Goal: Information Seeking & Learning: Learn about a topic

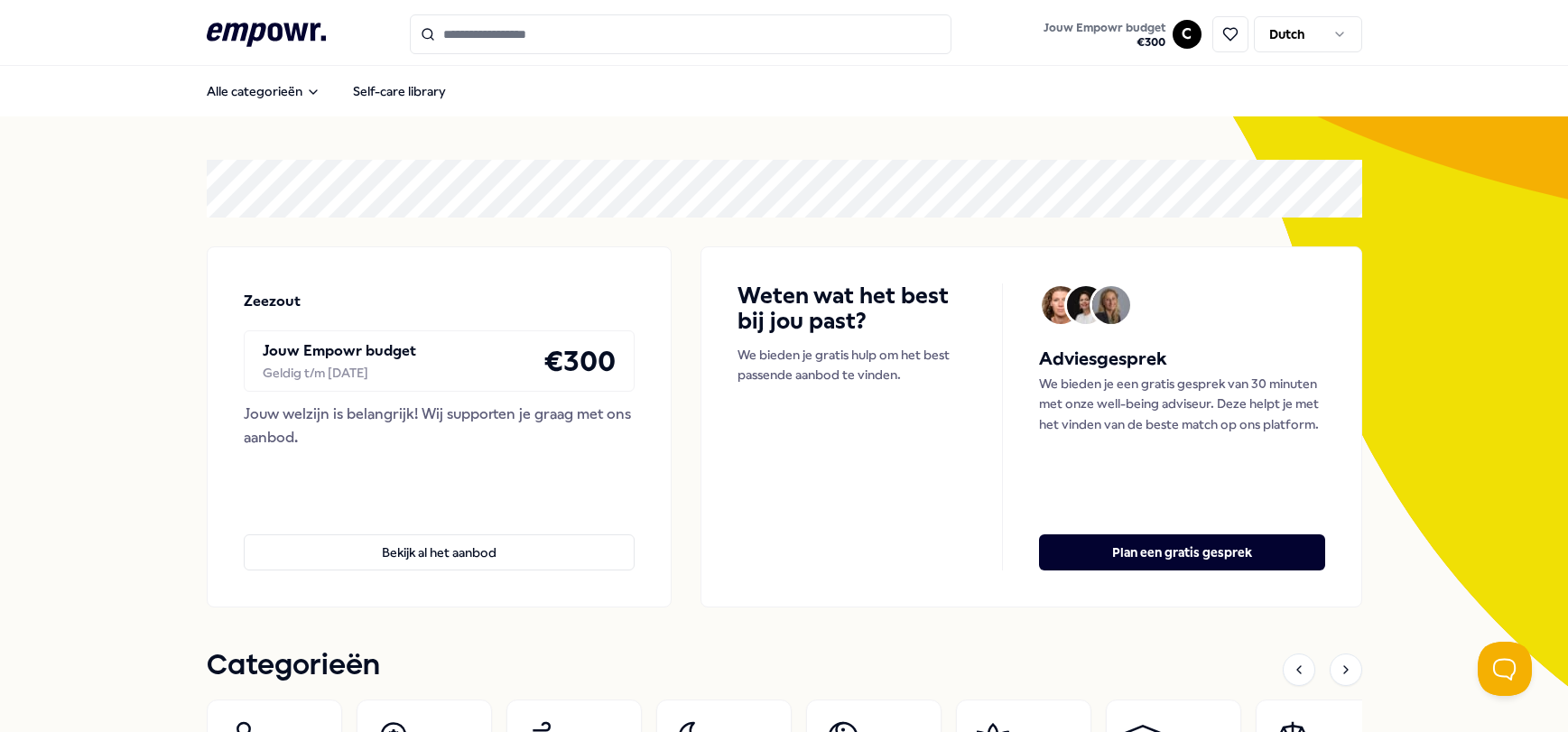
click at [257, 24] on icon ".empowr-logo_svg__cls-1{fill:#03032f}" at bounding box center [266, 35] width 119 height 34
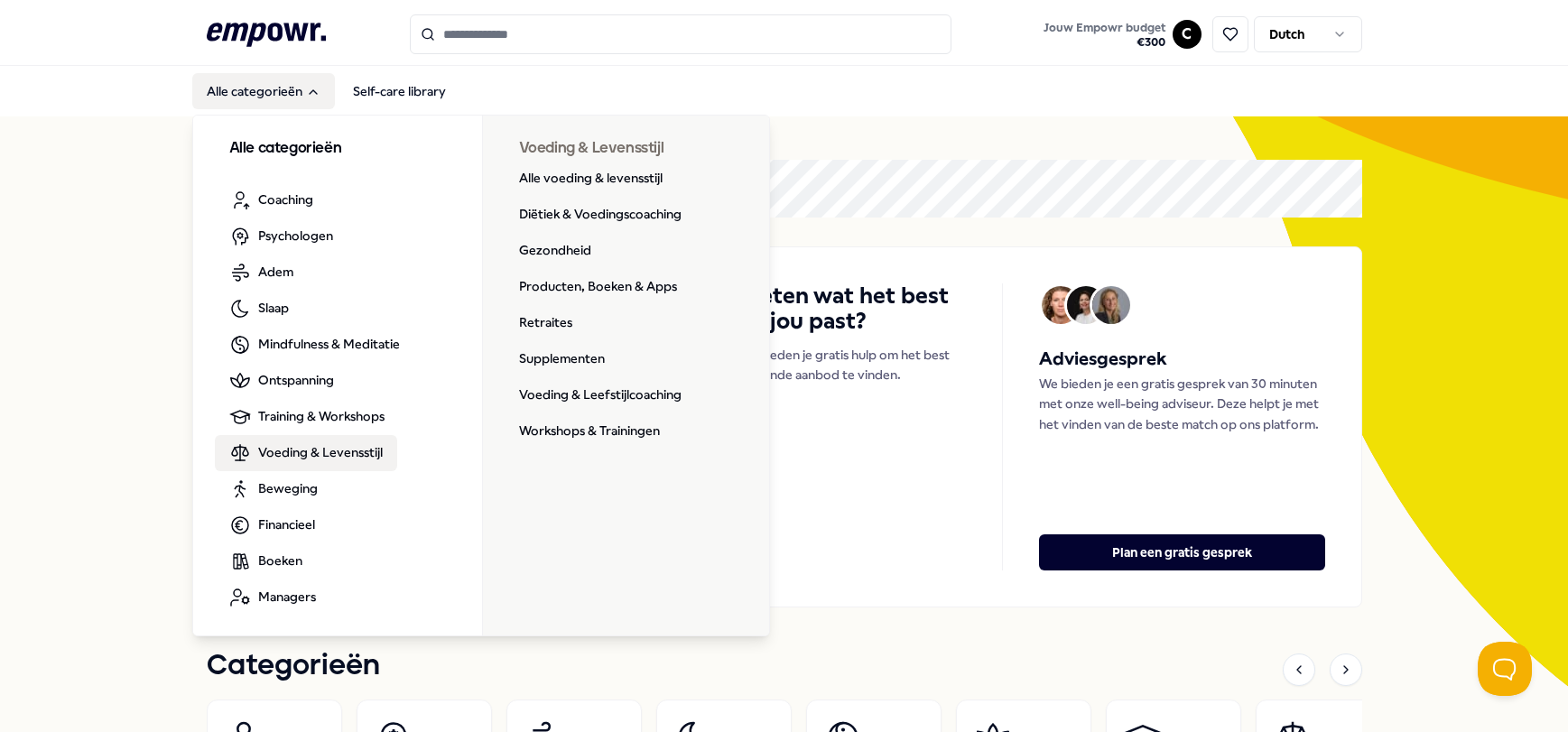
click at [340, 459] on span "Voeding & Levensstijl" at bounding box center [320, 453] width 124 height 20
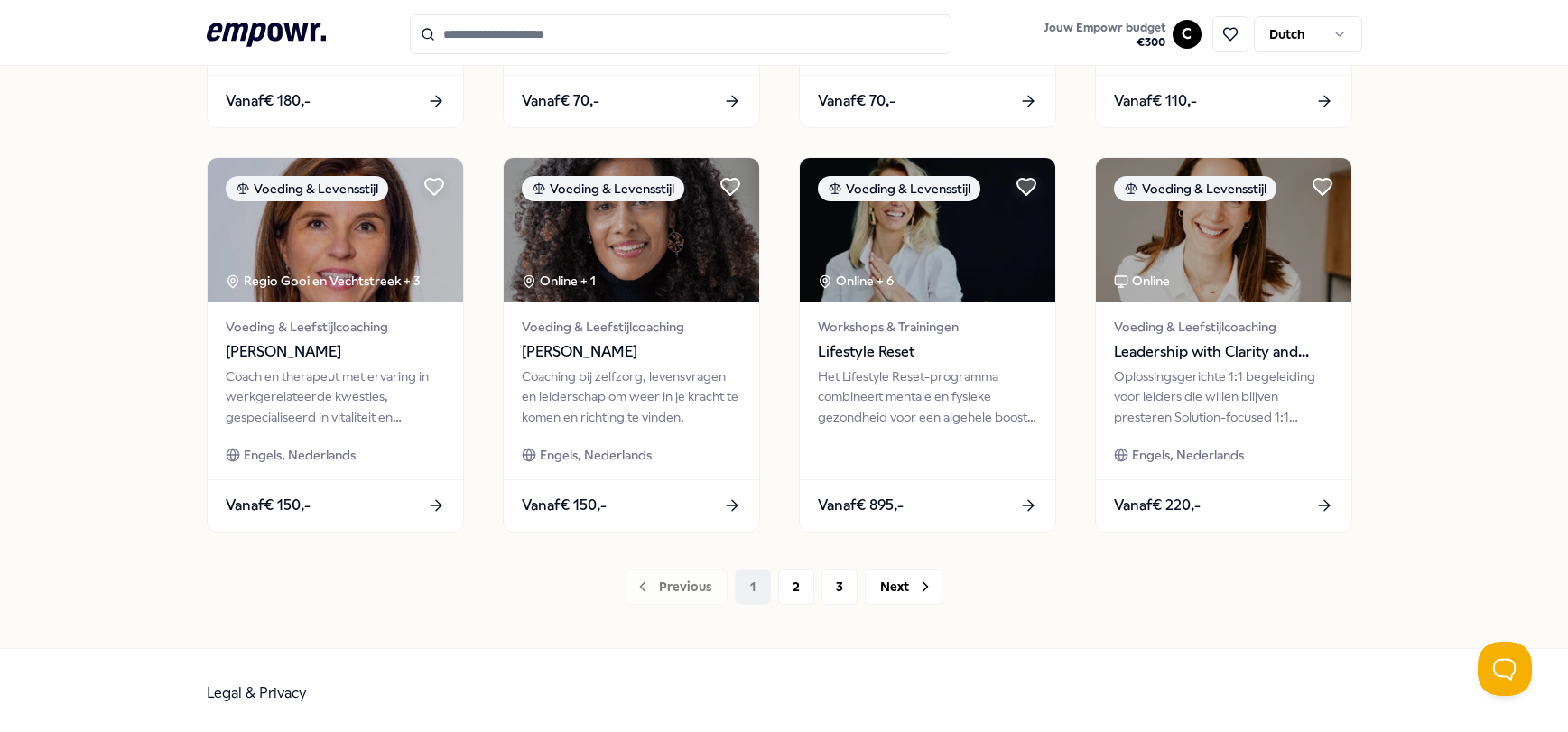
scroll to position [883, 0]
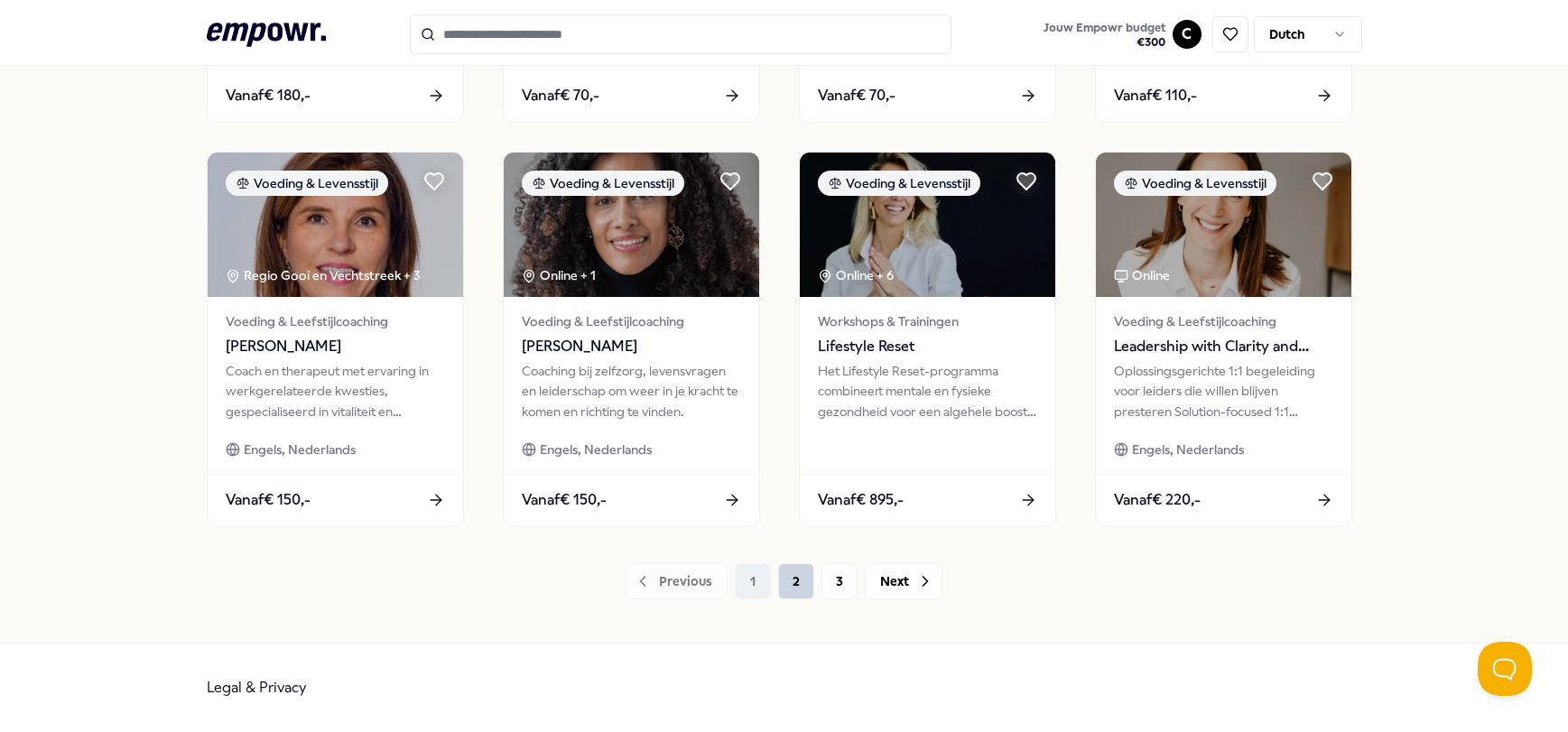
click at [791, 587] on button "2" at bounding box center [796, 581] width 36 height 36
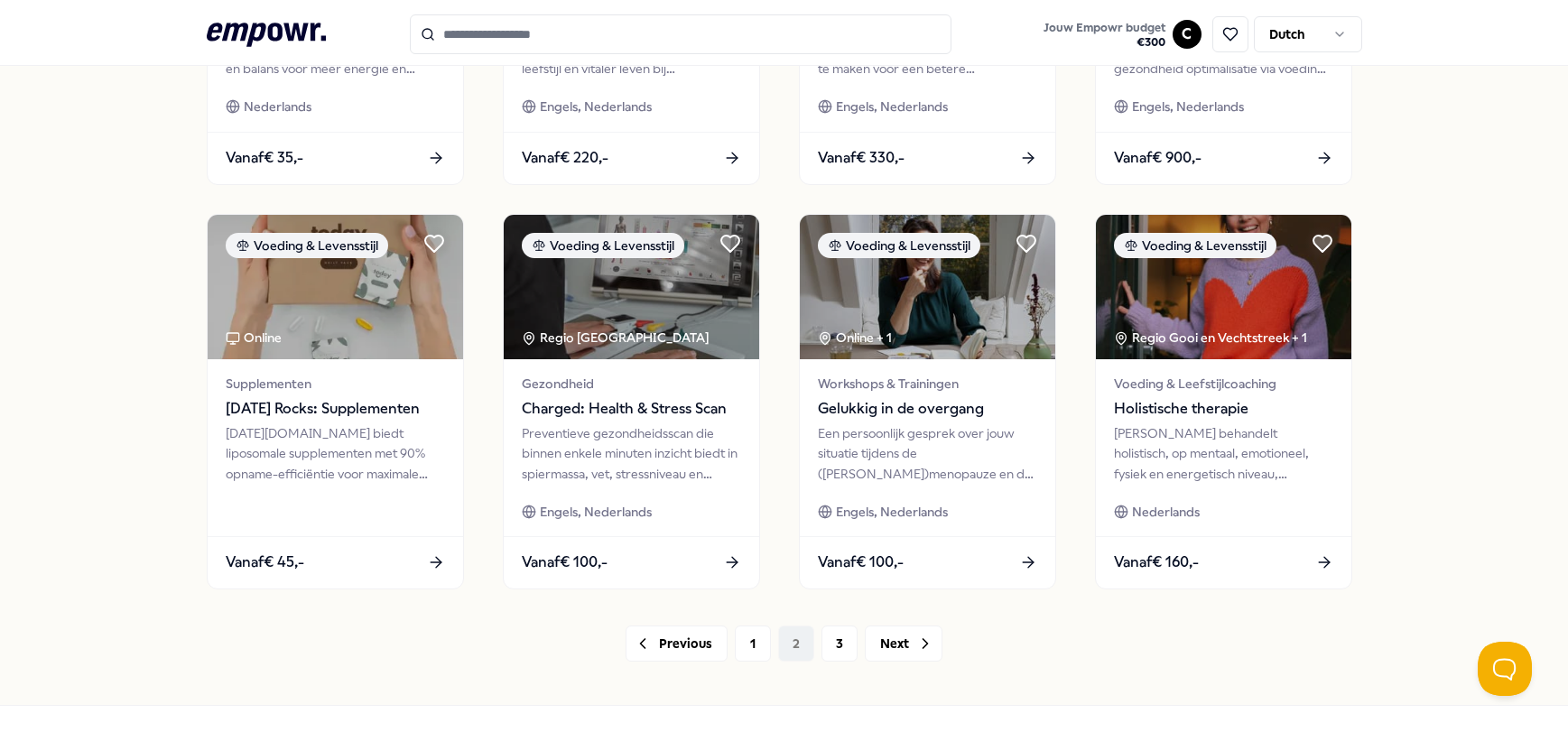
scroll to position [821, 0]
click at [835, 639] on button "3" at bounding box center [839, 643] width 36 height 36
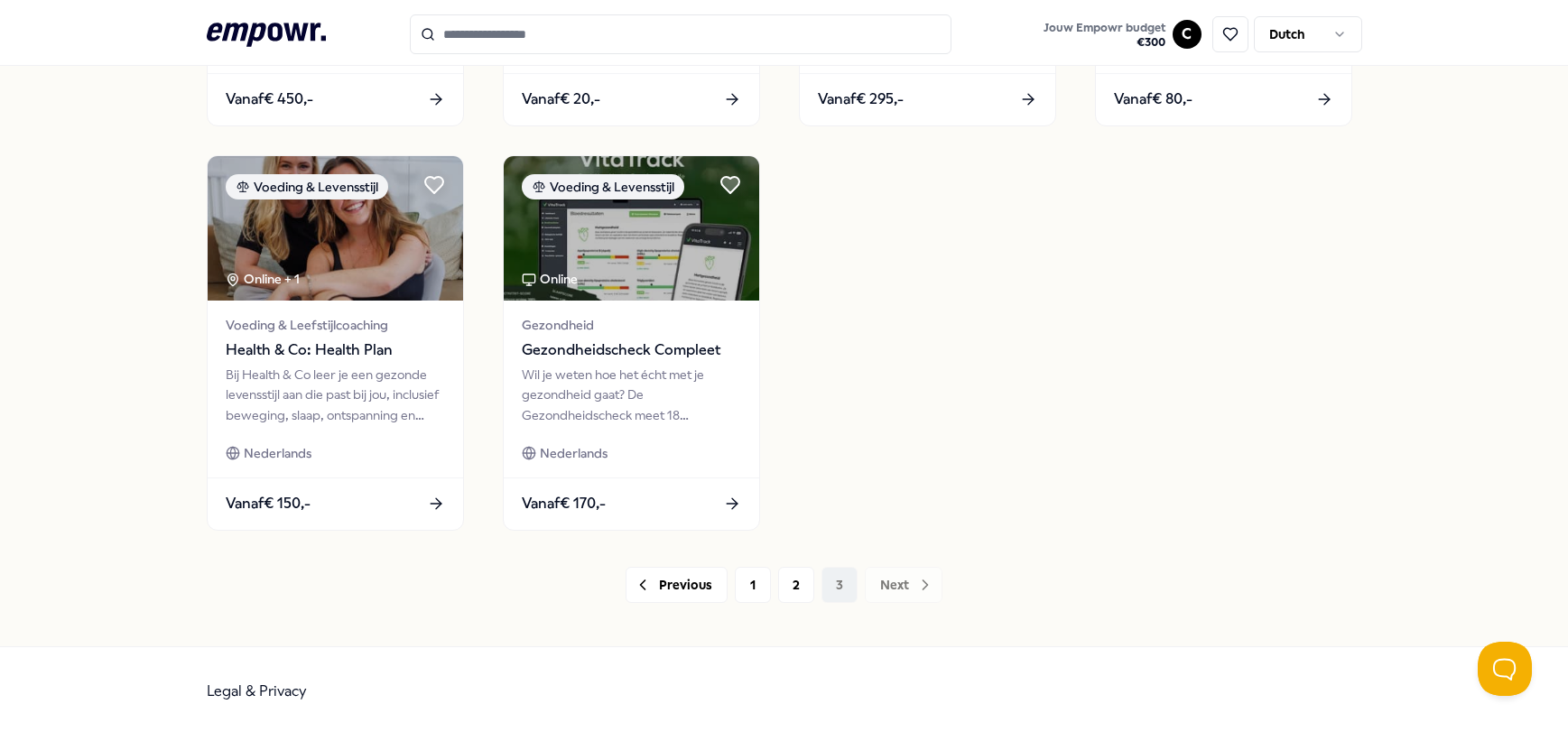
scroll to position [883, 0]
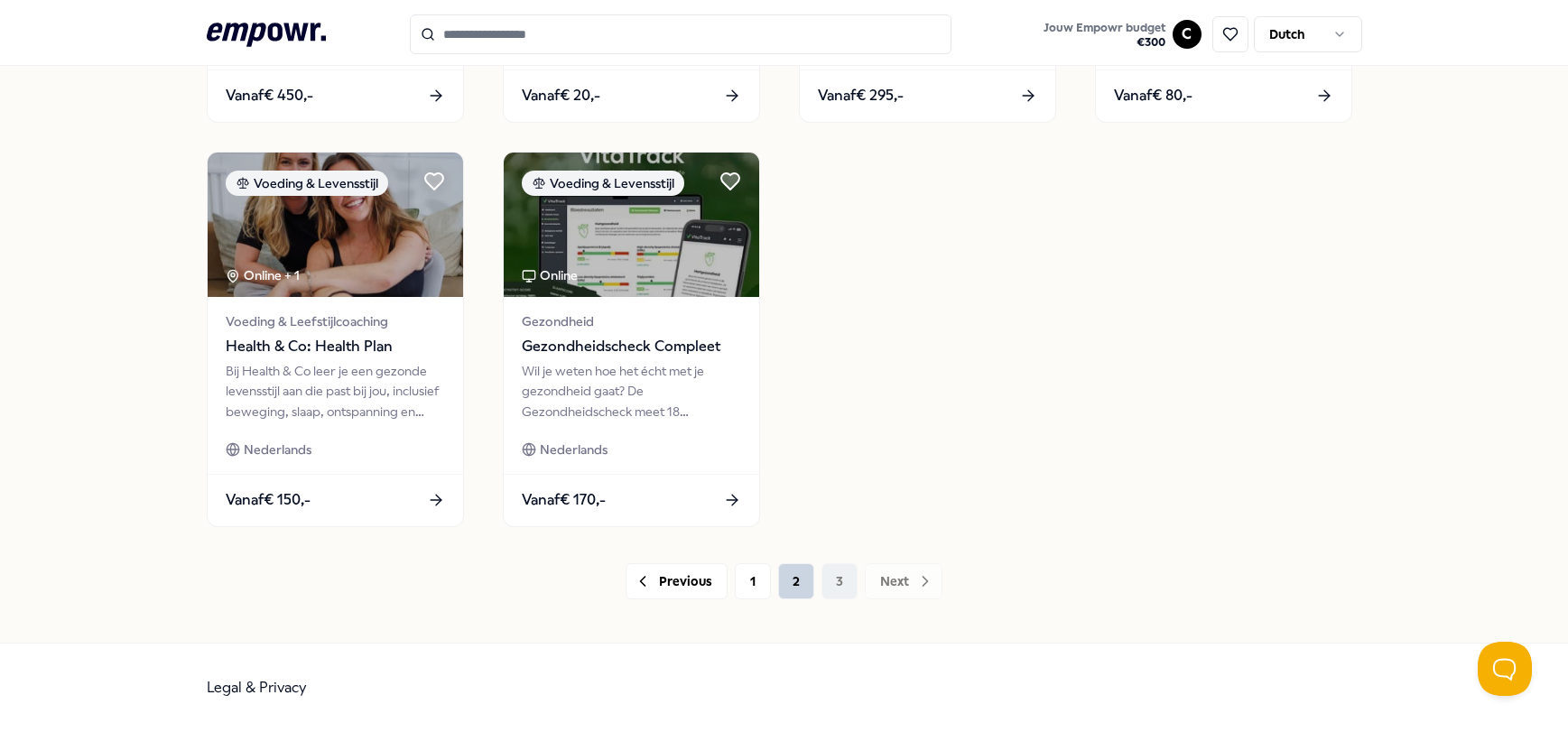
click at [783, 593] on button "2" at bounding box center [796, 581] width 36 height 36
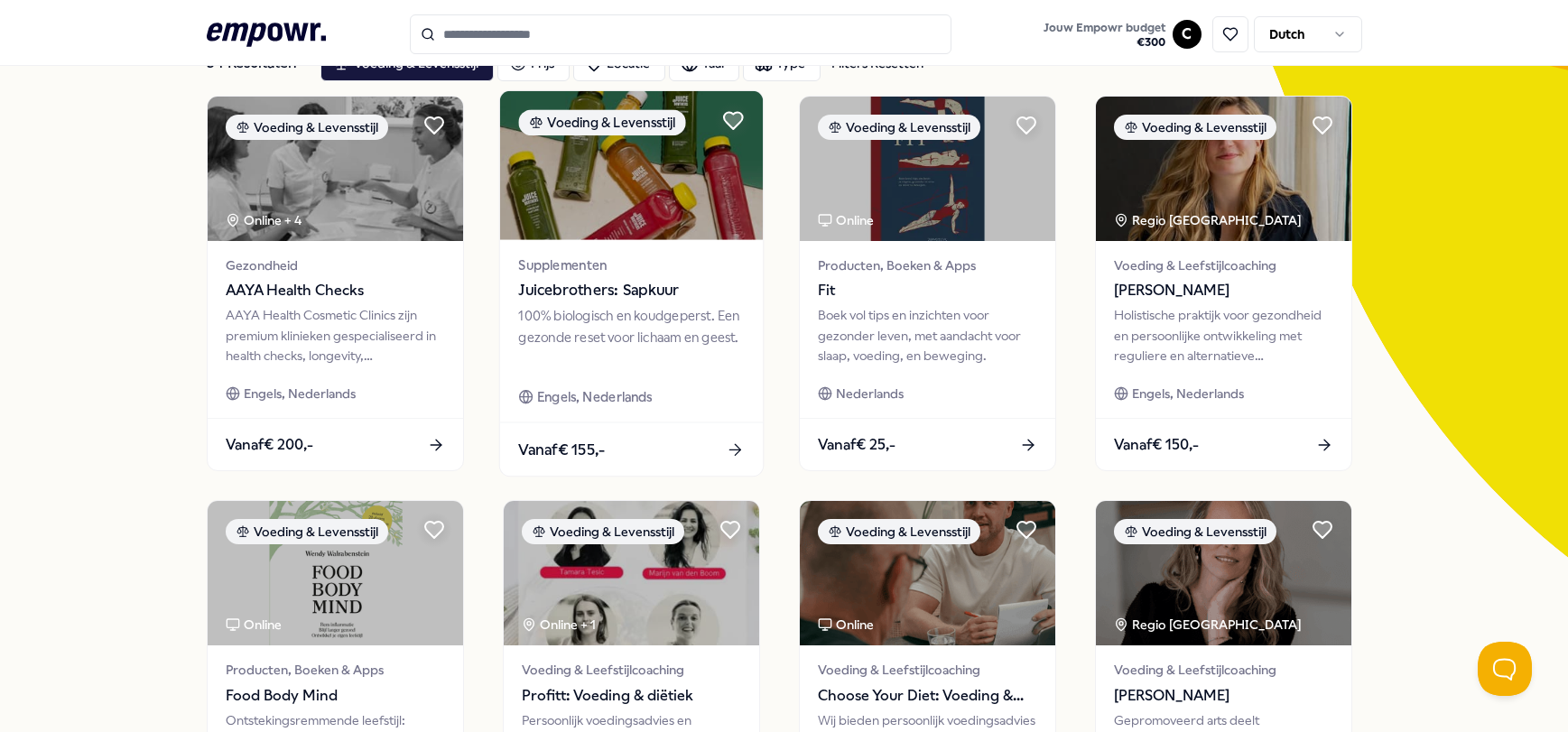
click at [658, 291] on span "Juicebrothers: Sapkuur" at bounding box center [631, 291] width 225 height 24
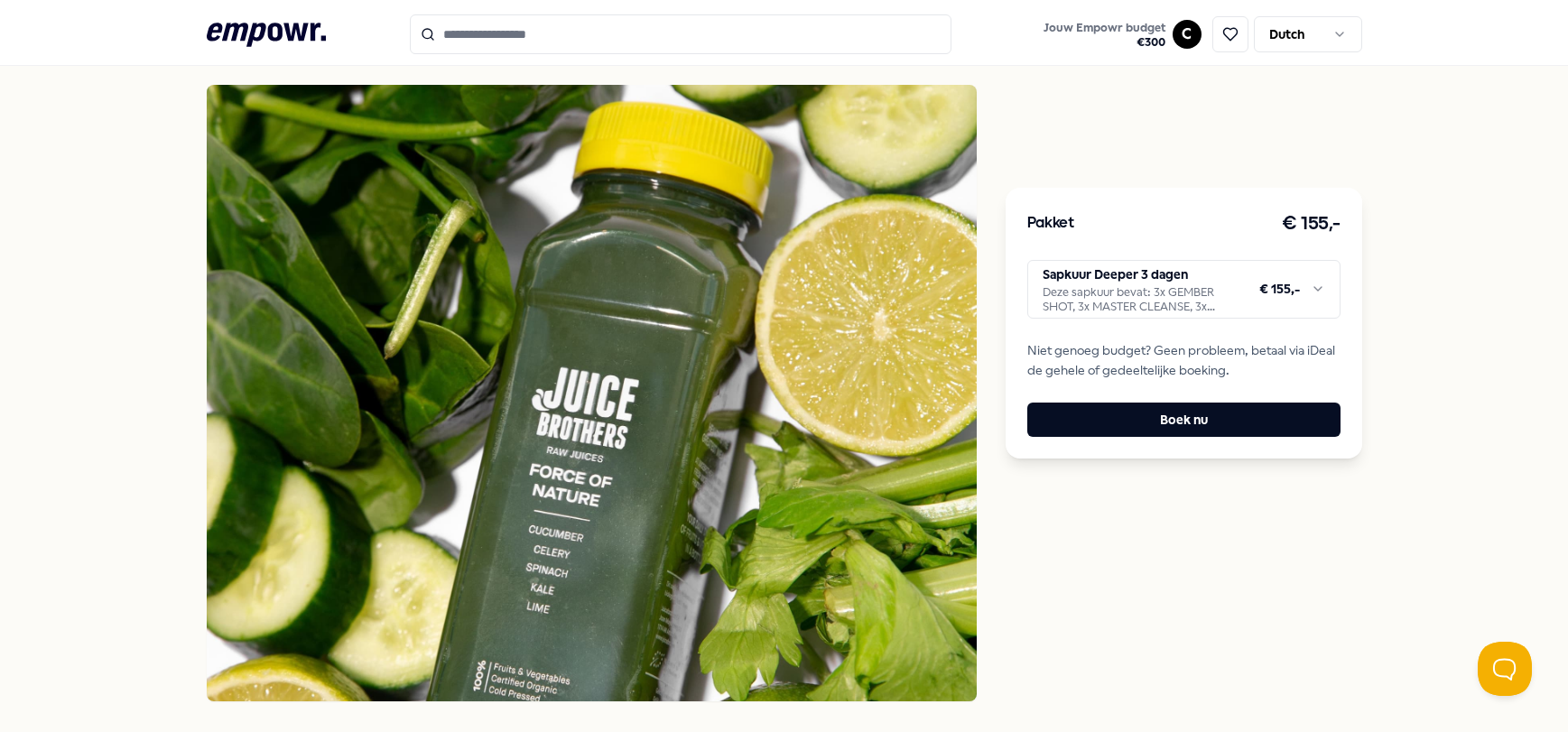
scroll to position [1134, 0]
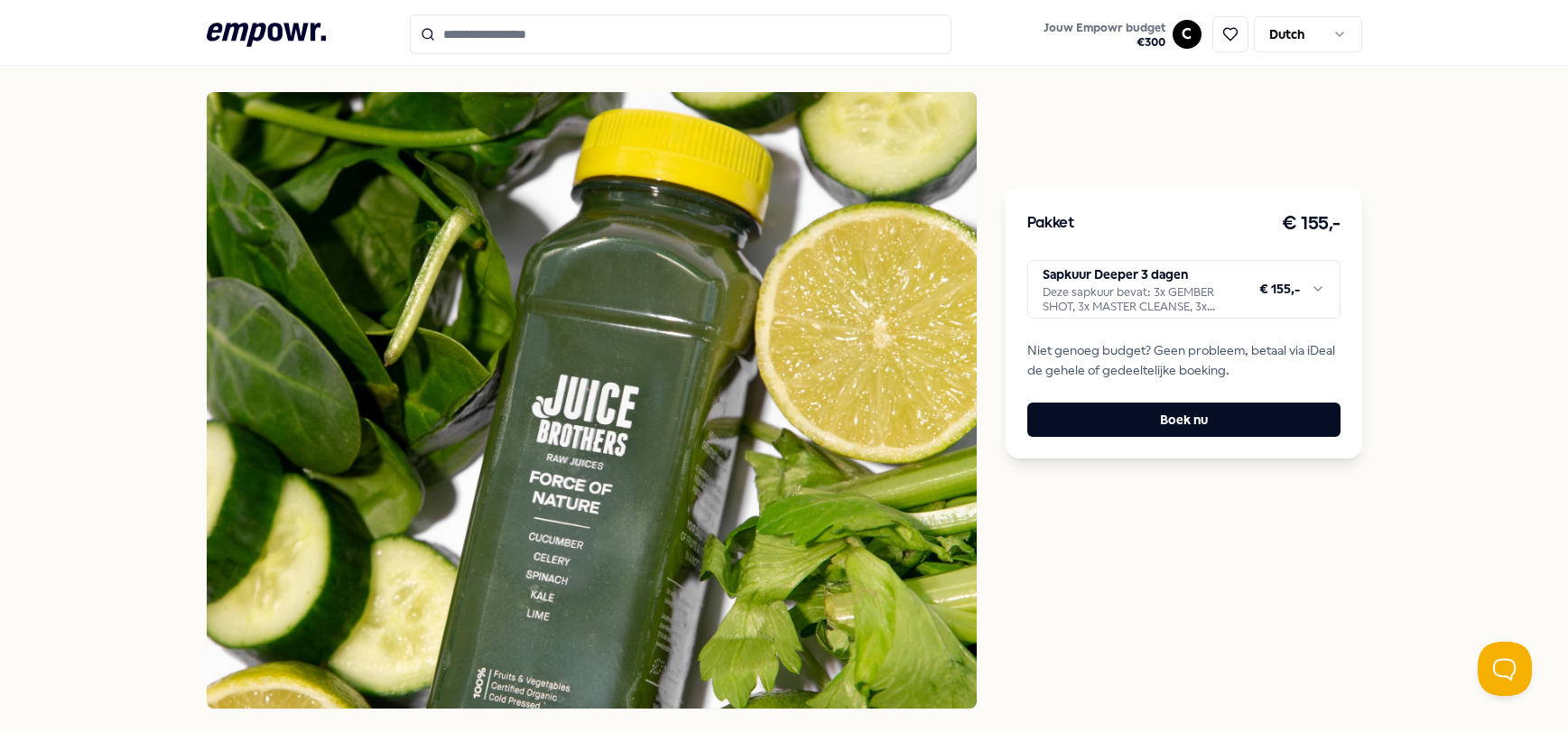
click at [1208, 313] on html ".empowr-logo_svg__cls-1{fill:#03032f} Jouw Empowr budget € 300 C Dutch Alle cat…" at bounding box center [784, 366] width 1568 height 732
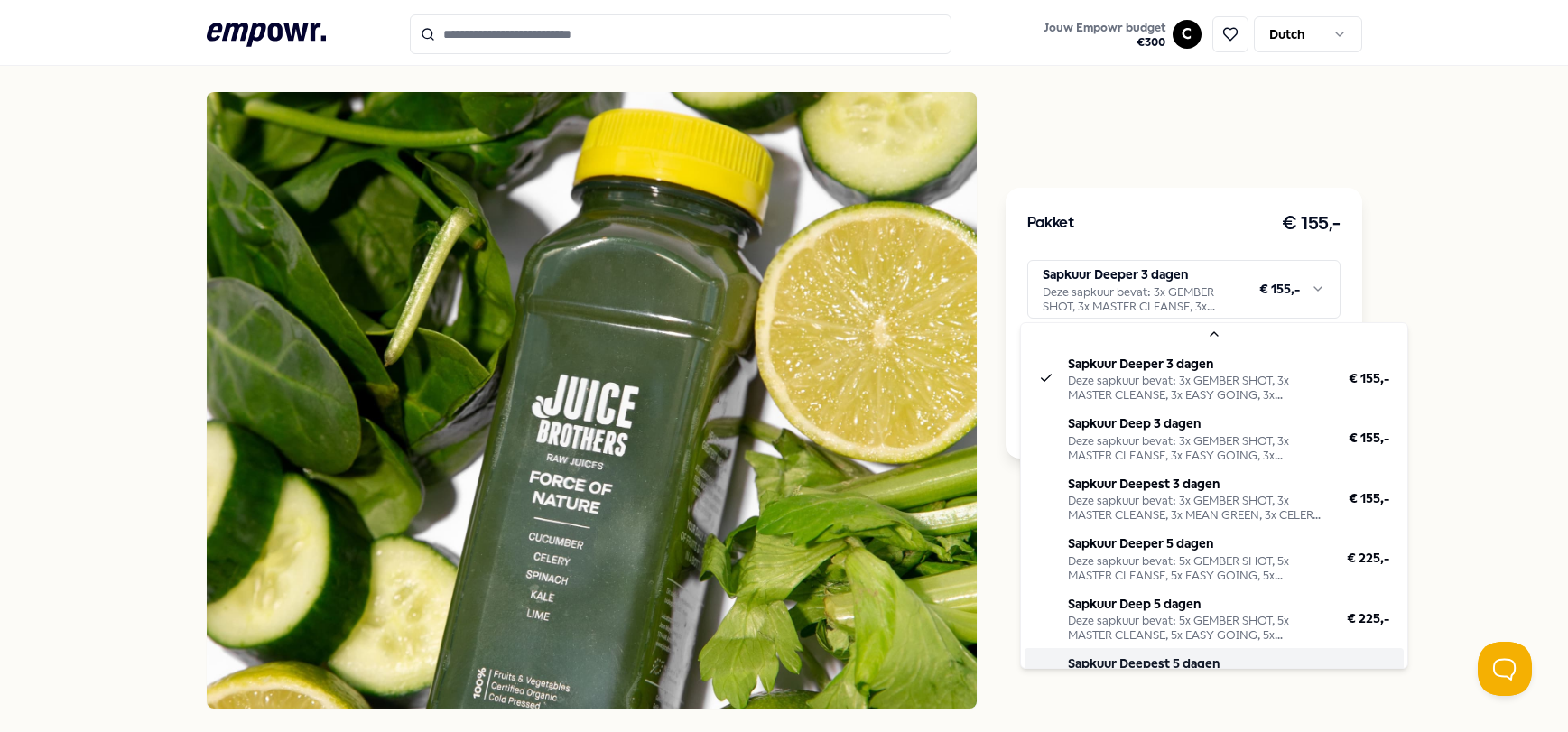
scroll to position [44, 0]
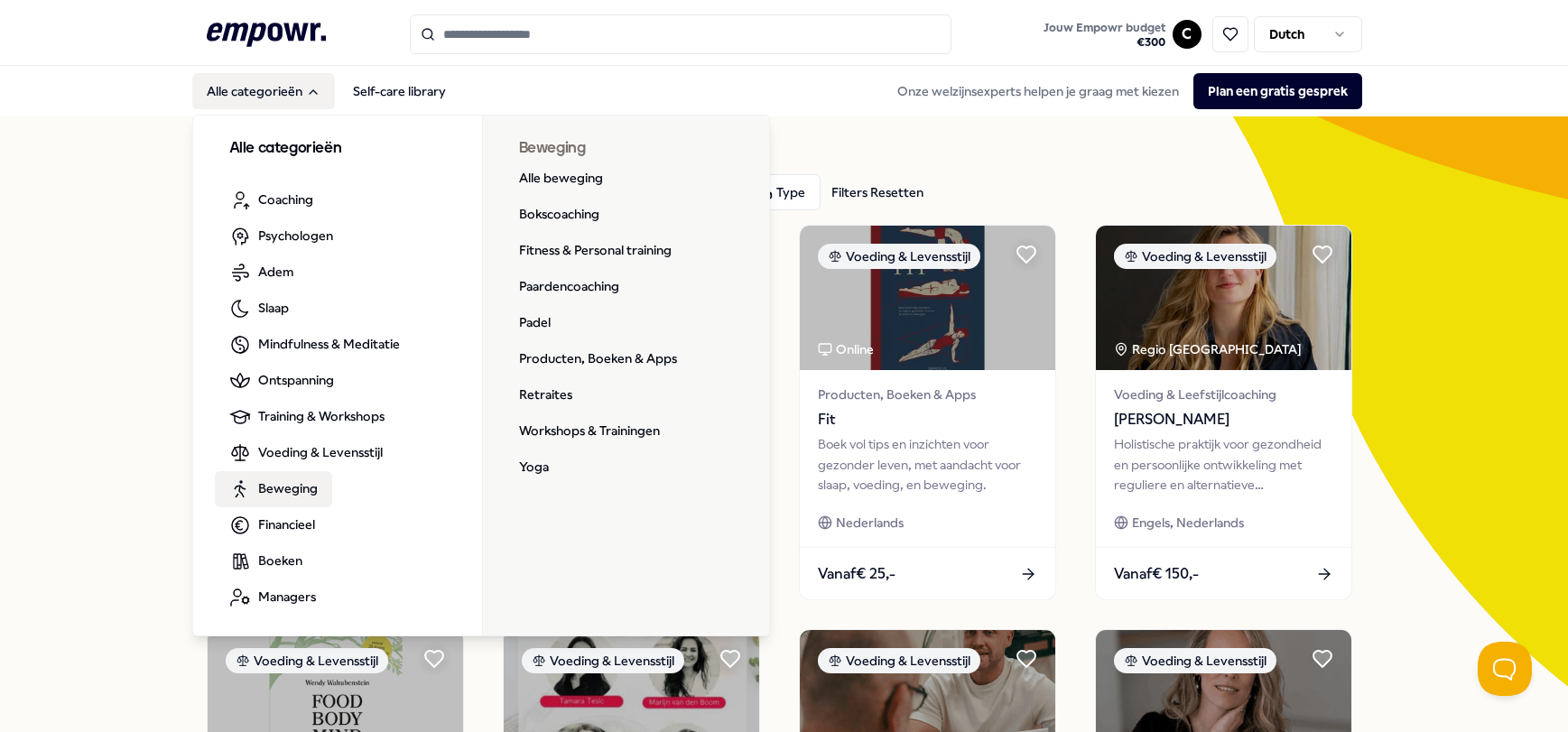
click at [264, 483] on span "Beweging" at bounding box center [288, 489] width 60 height 20
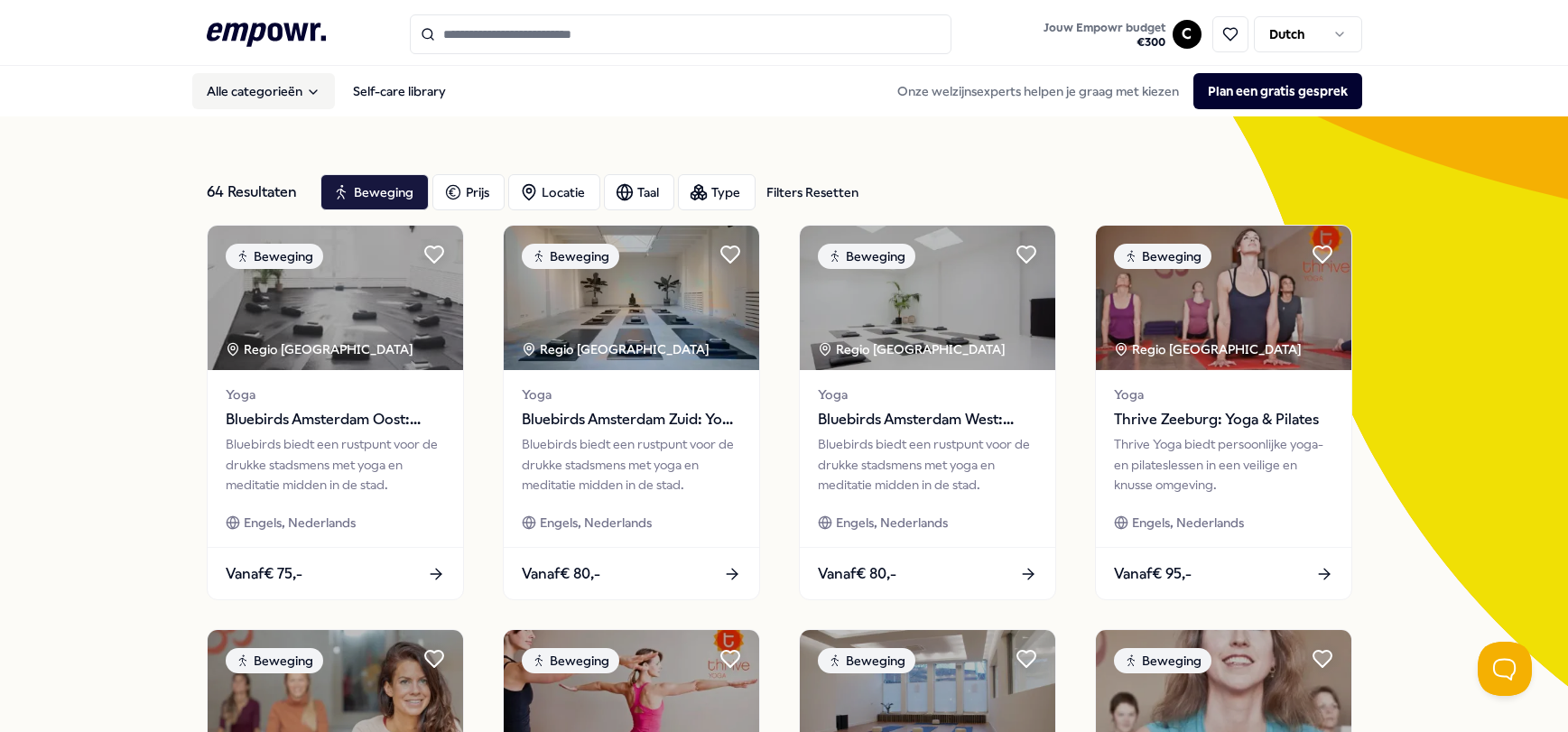
scroll to position [883, 0]
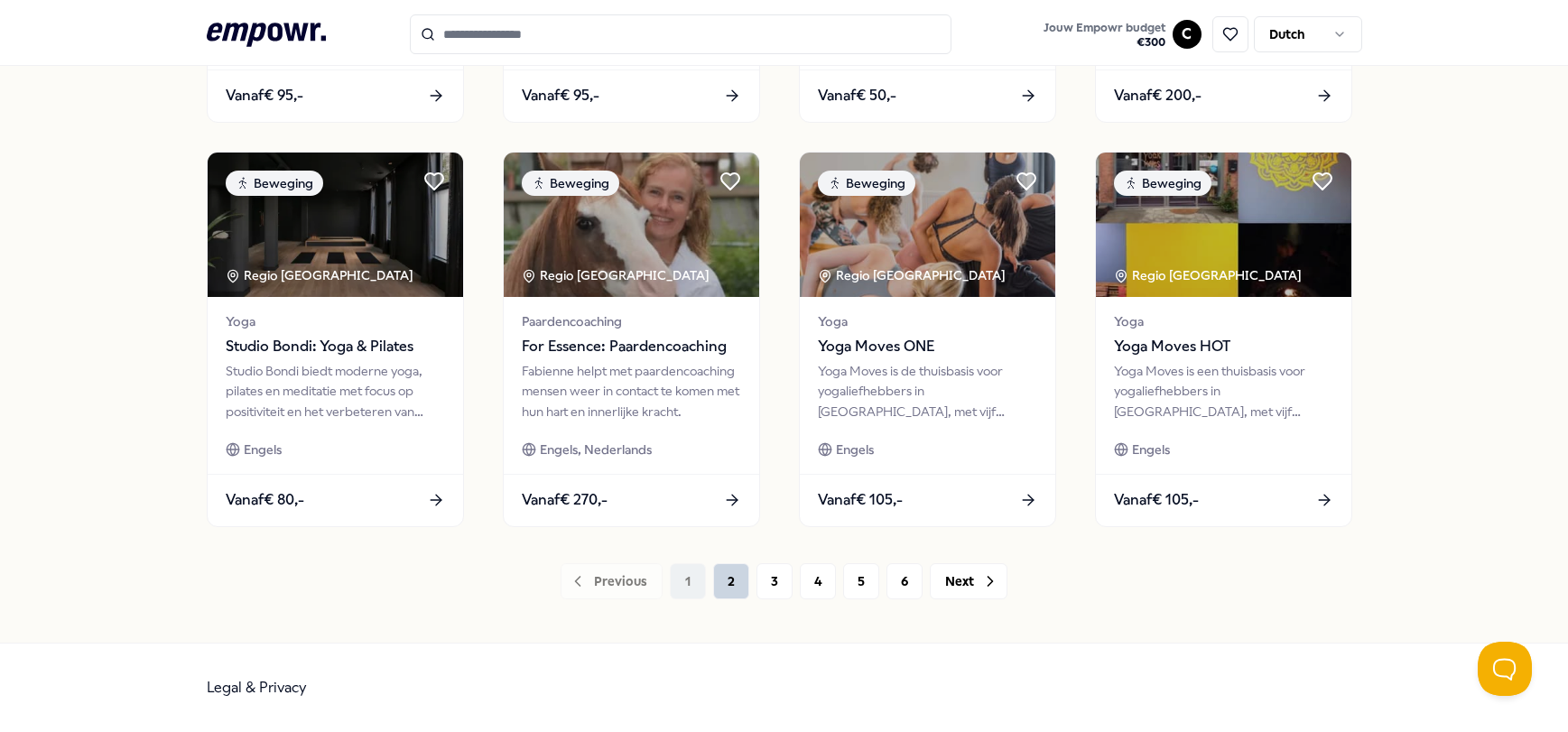
click at [715, 592] on button "2" at bounding box center [731, 581] width 36 height 36
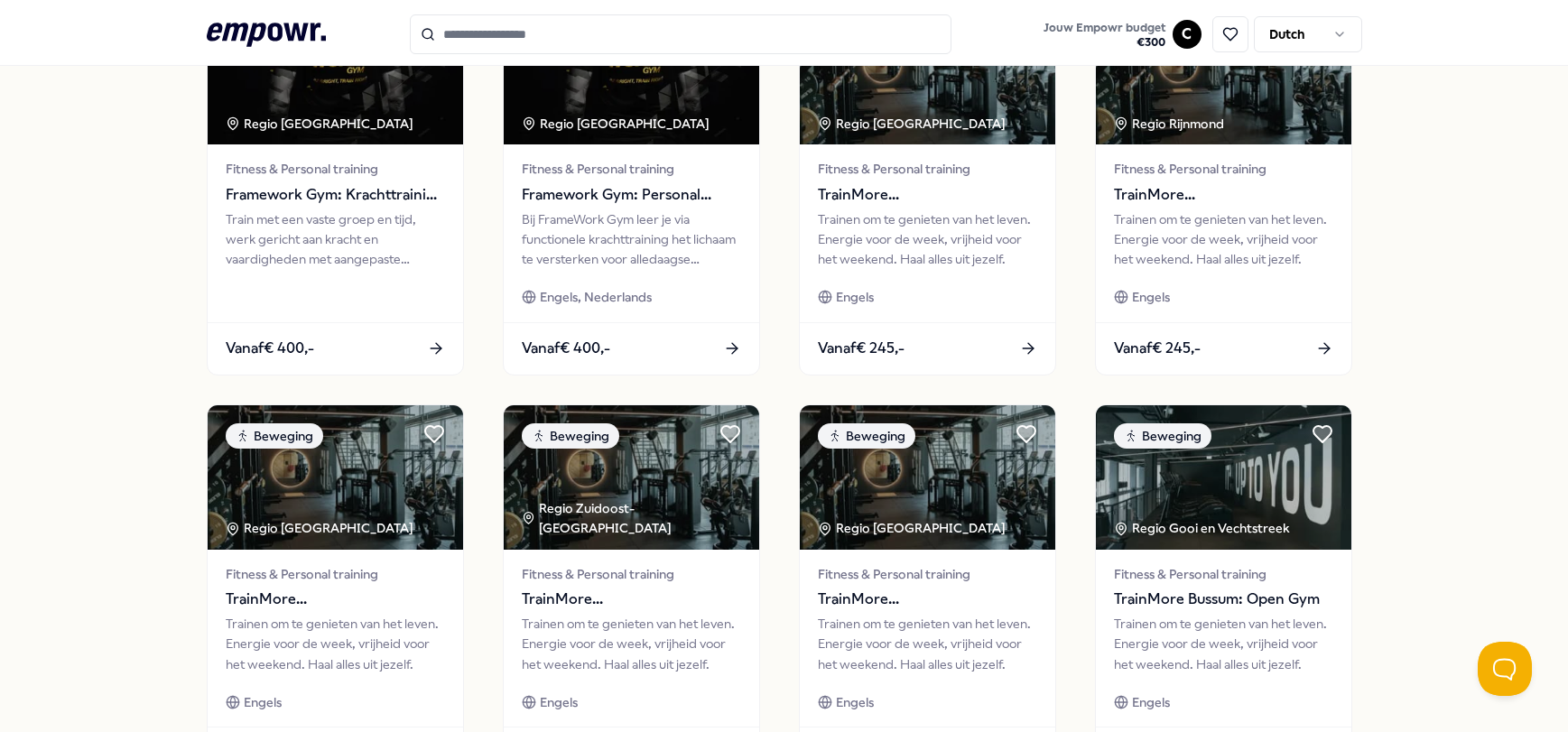
scroll to position [883, 0]
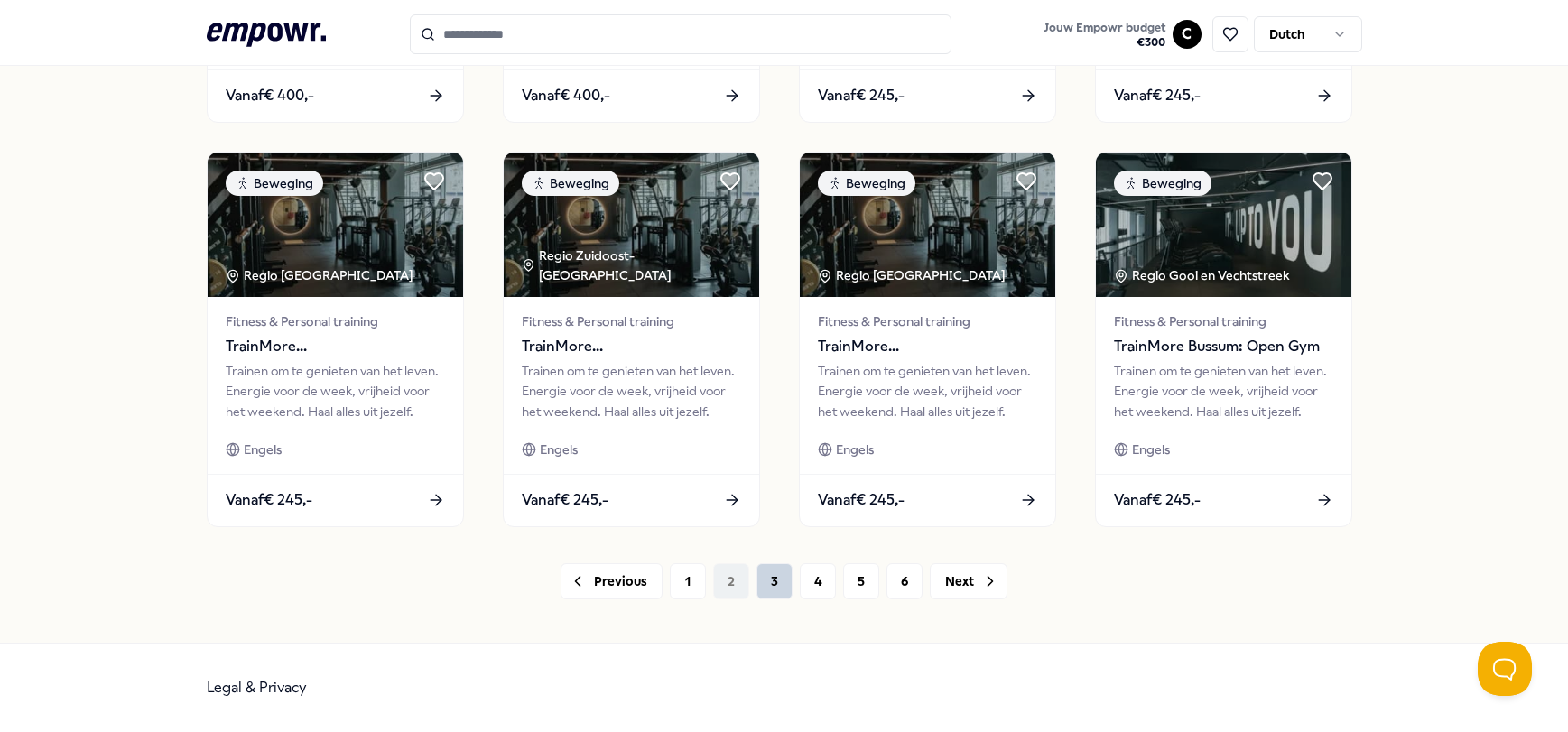
click at [776, 591] on button "3" at bounding box center [775, 581] width 36 height 36
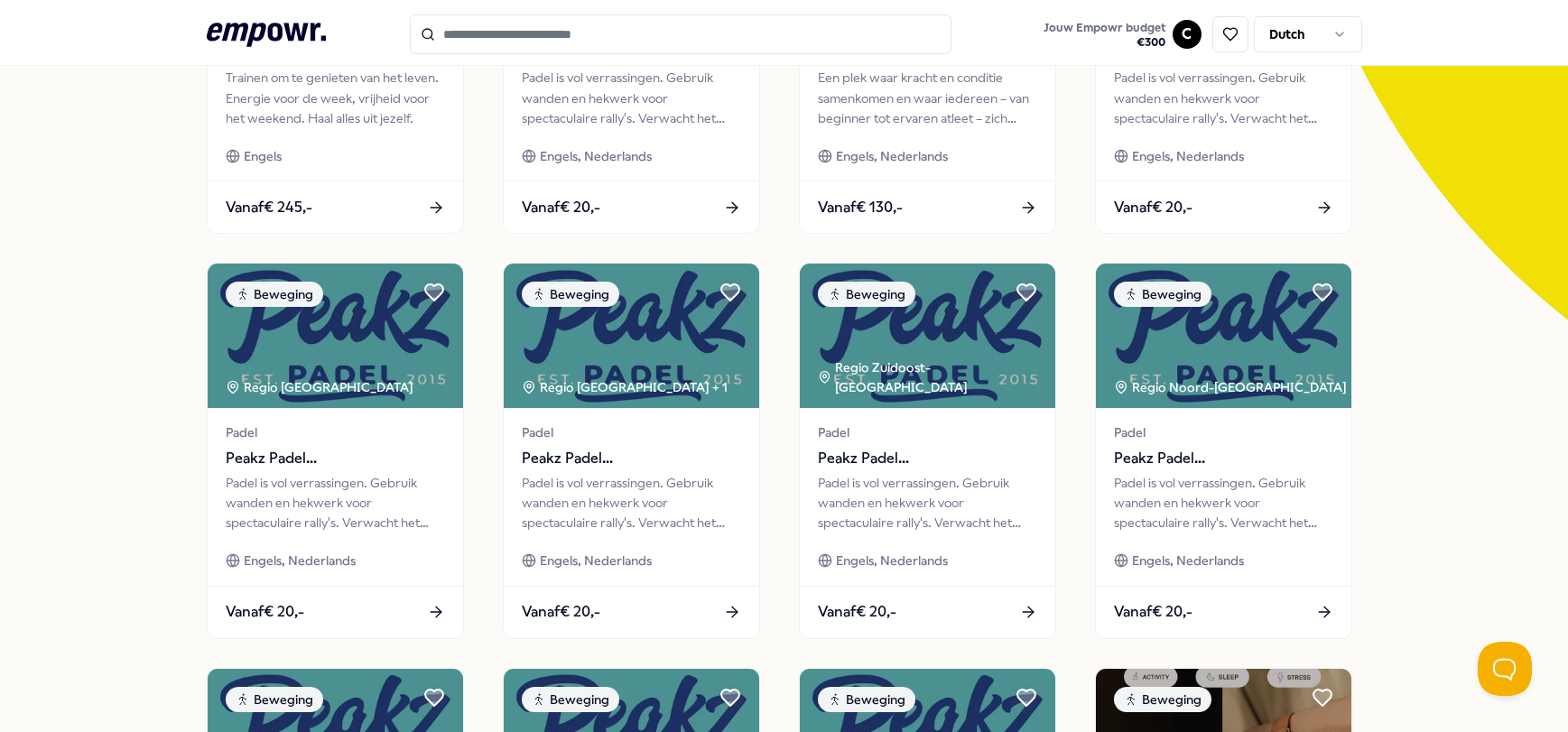
scroll to position [883, 0]
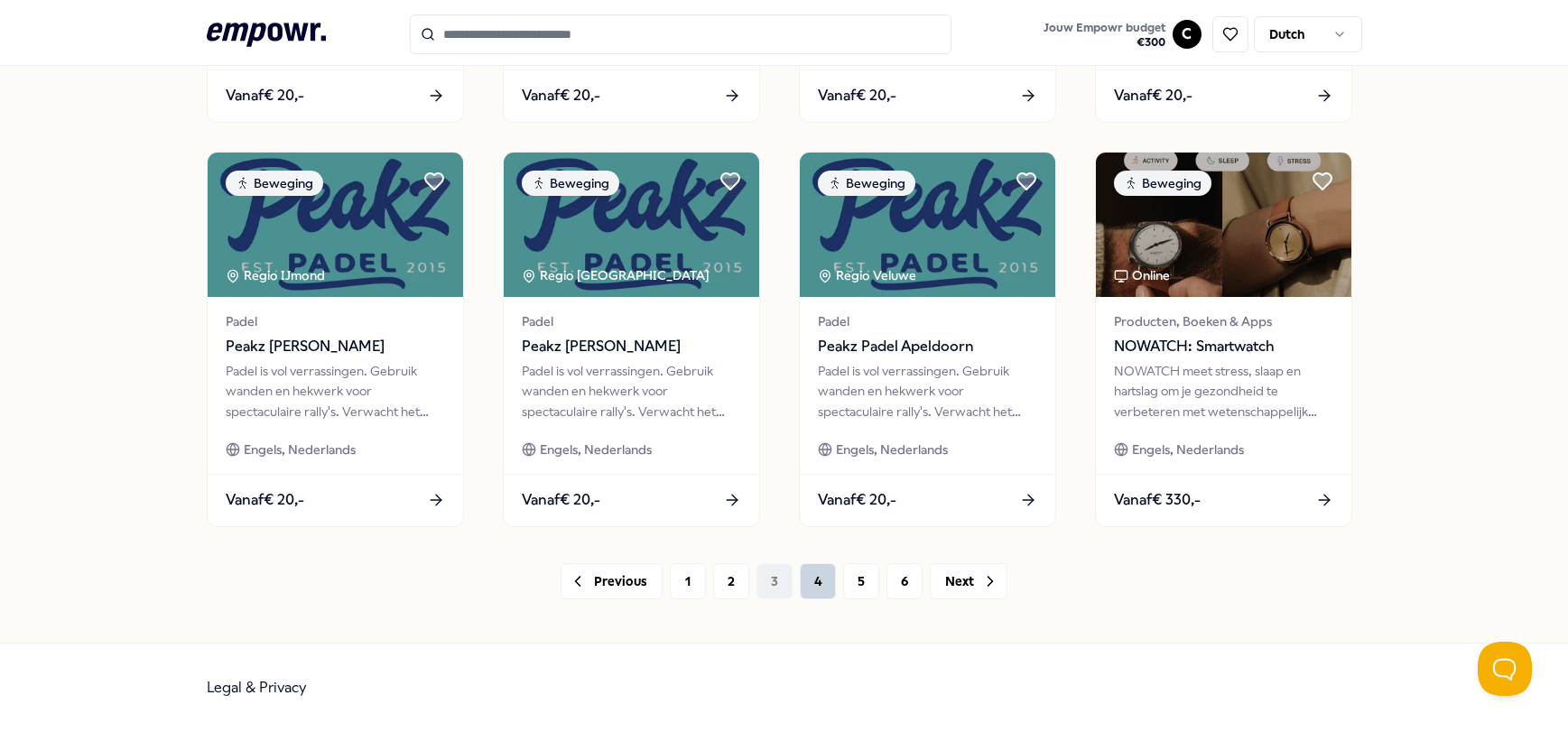
click at [819, 582] on button "4" at bounding box center [818, 581] width 36 height 36
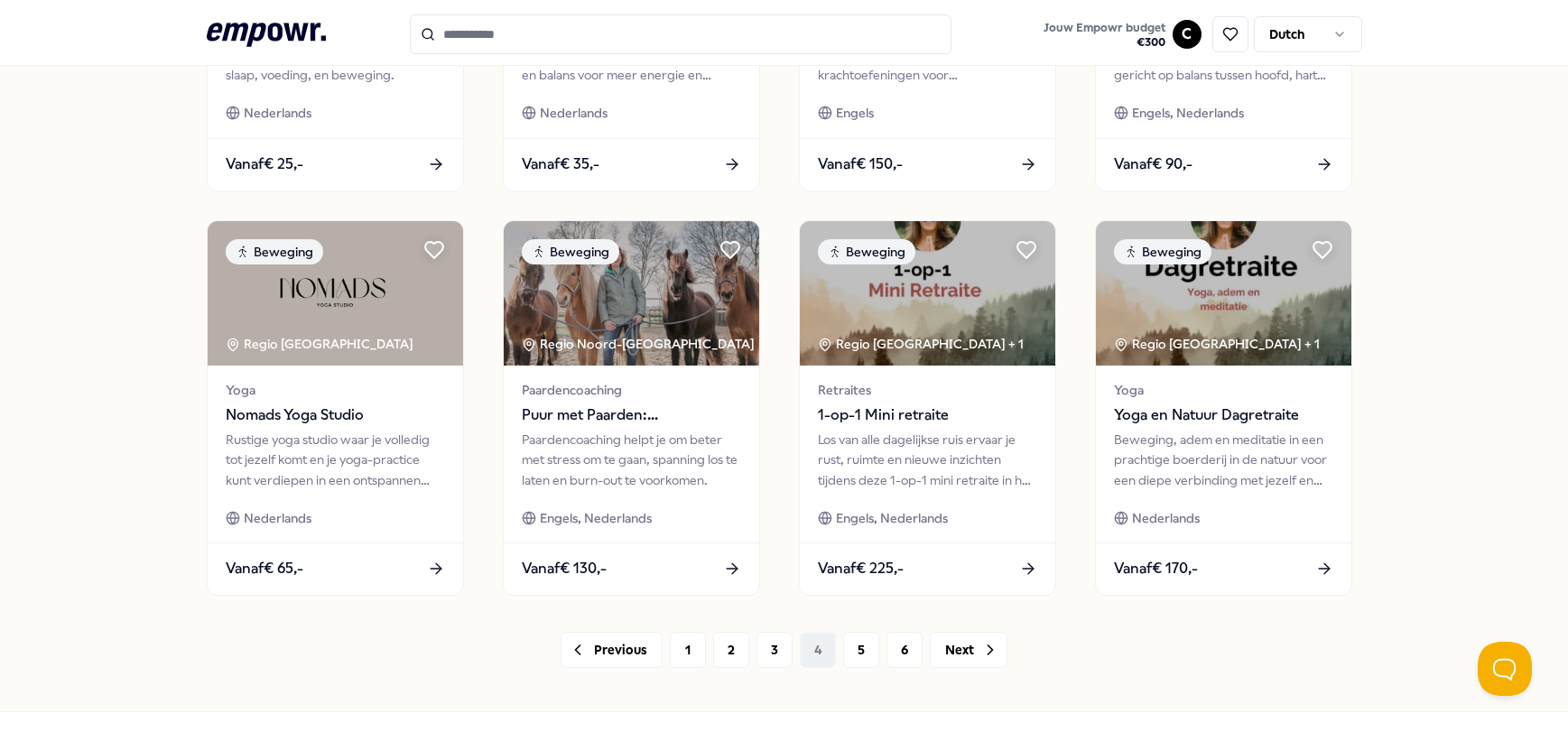
scroll to position [818, 0]
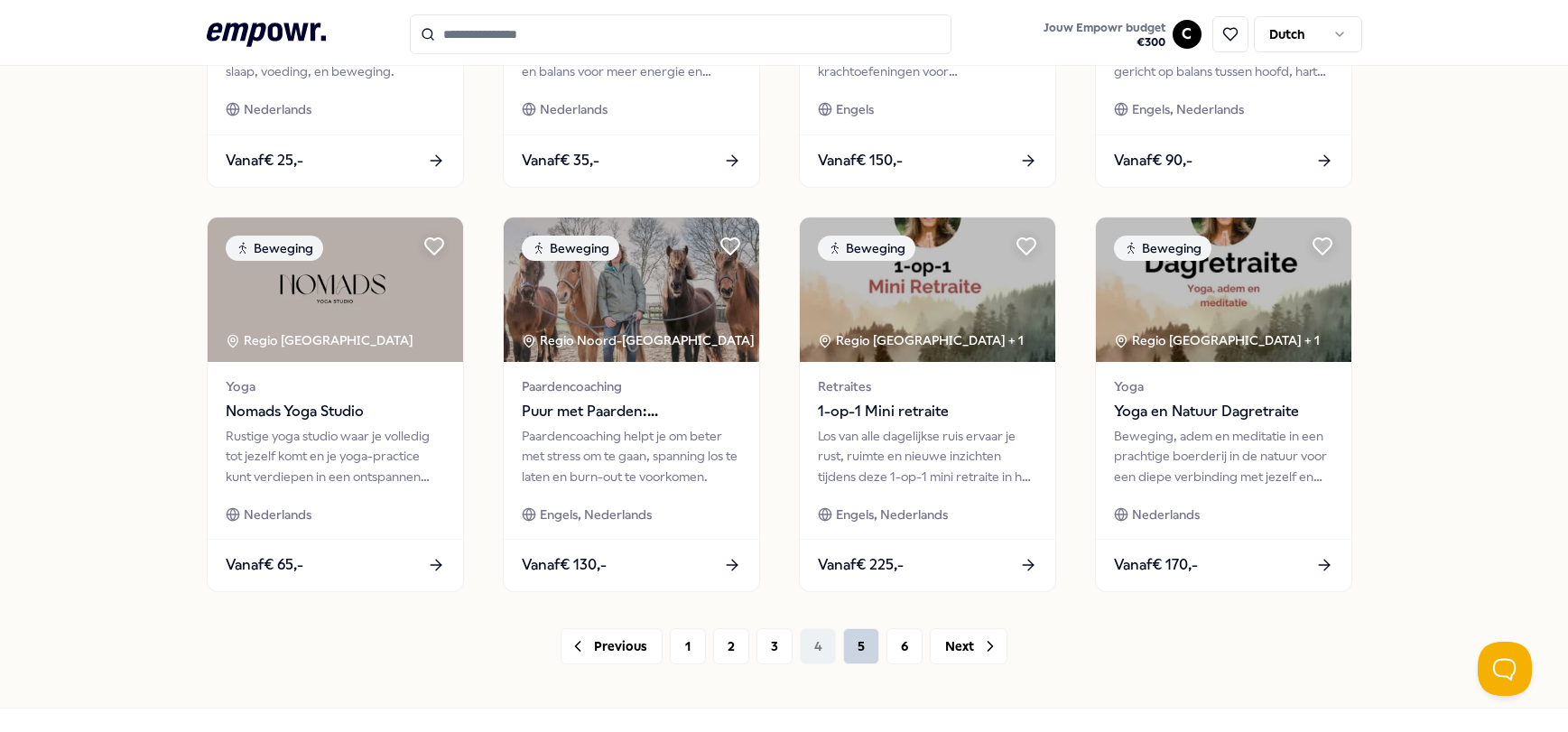
click at [868, 654] on button "5" at bounding box center [861, 647] width 36 height 36
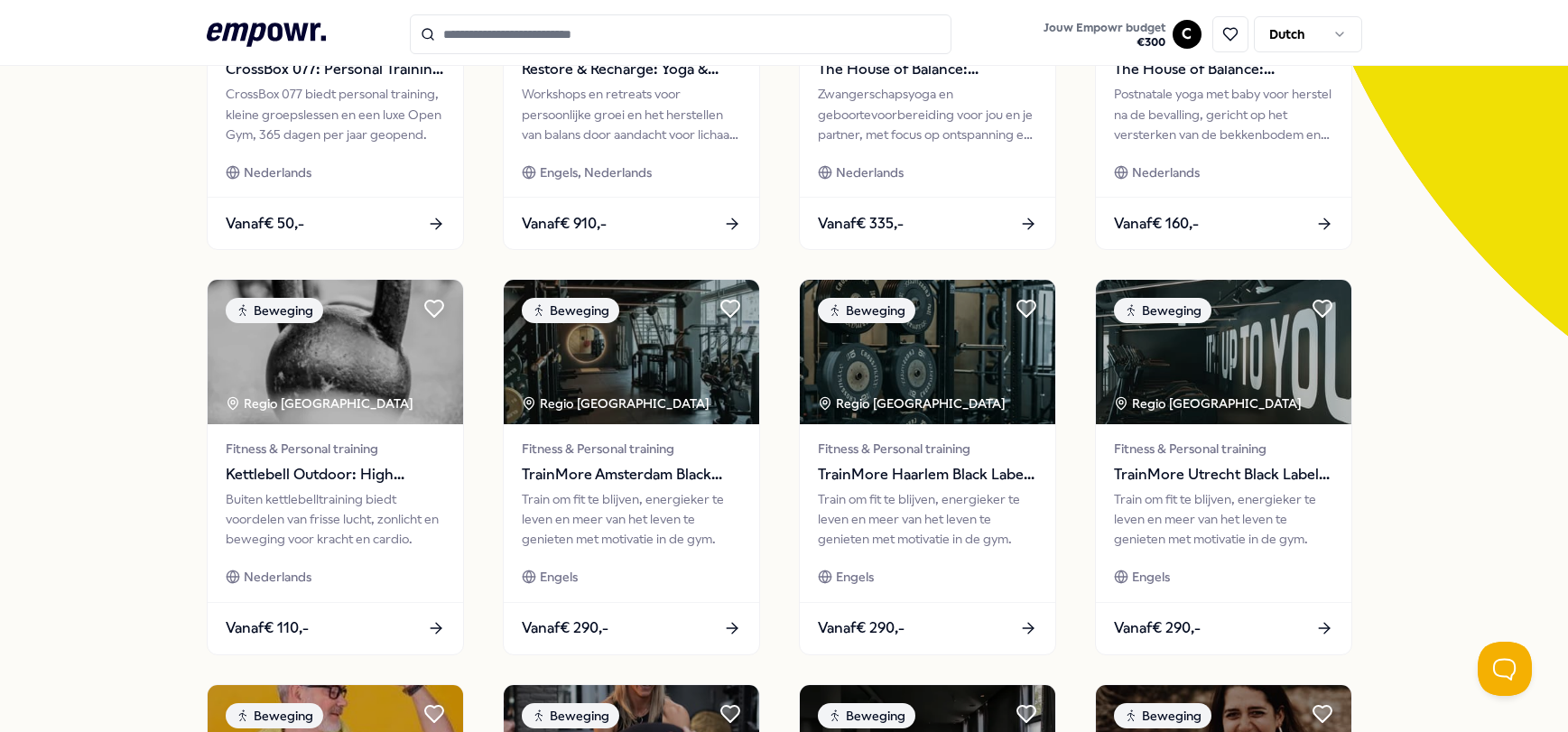
scroll to position [883, 0]
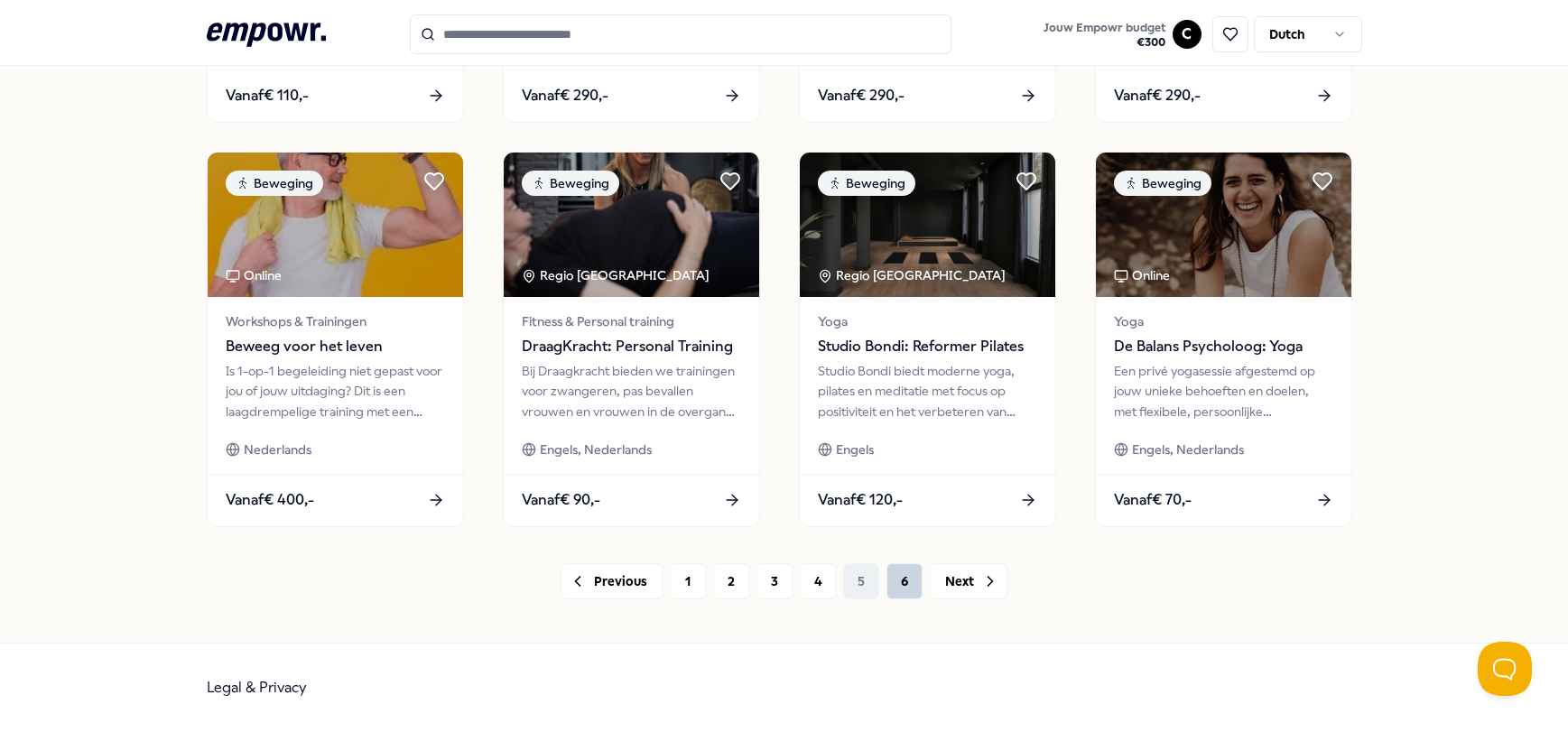
click at [891, 586] on button "6" at bounding box center [905, 581] width 36 height 36
